Goal: Check status

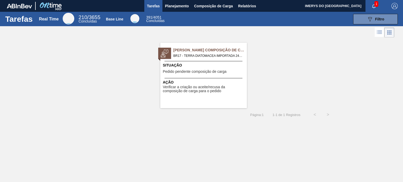
click at [217, 87] on span "Verificar a criação ou aceite/recusa da composição de carga para o pedido" at bounding box center [204, 89] width 83 height 8
